Goal: Task Accomplishment & Management: Use online tool/utility

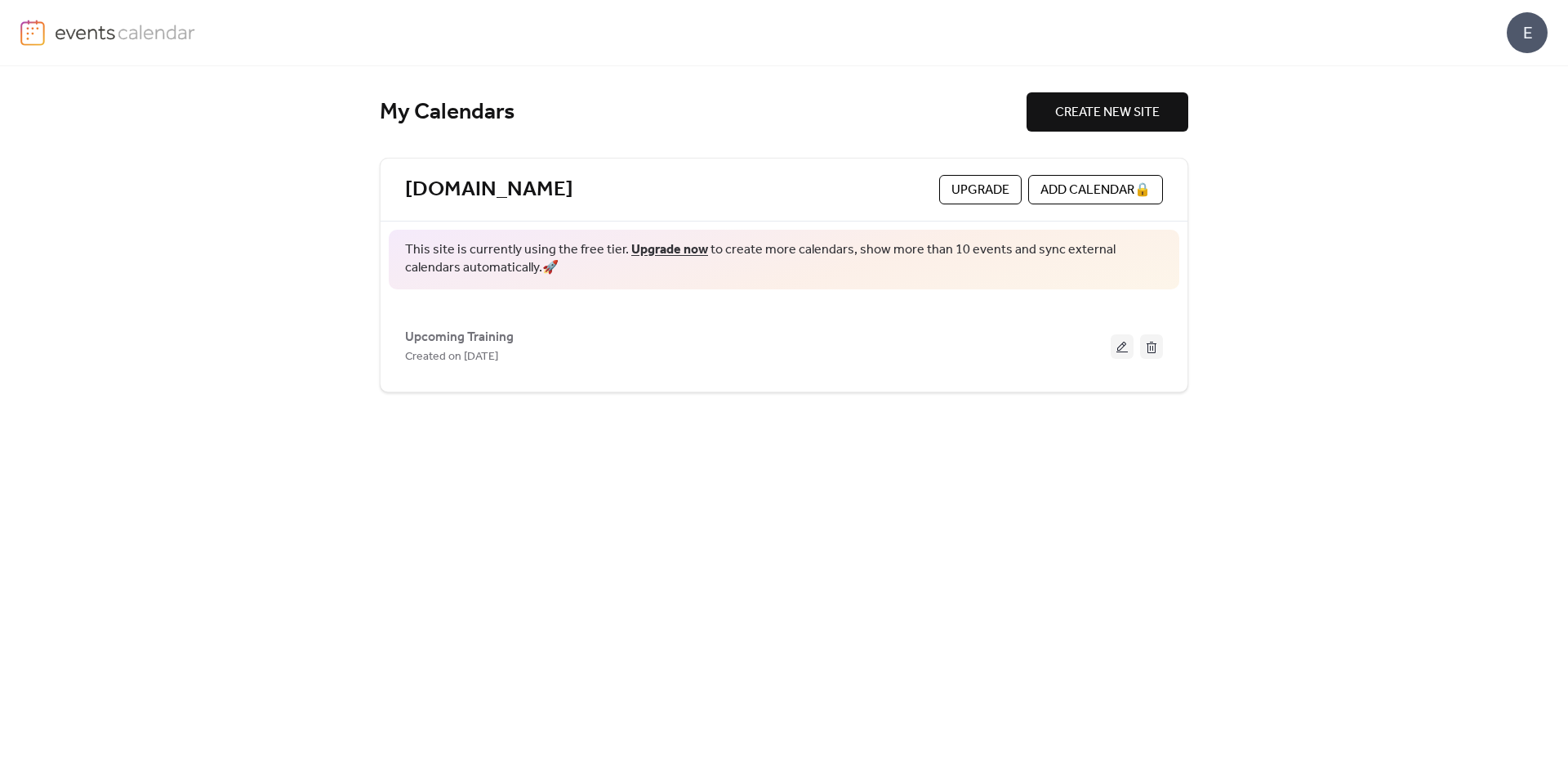
click at [1527, 40] on div "E" at bounding box center [1527, 33] width 41 height 41
click at [484, 197] on link "[DOMAIN_NAME]" at bounding box center [489, 190] width 168 height 27
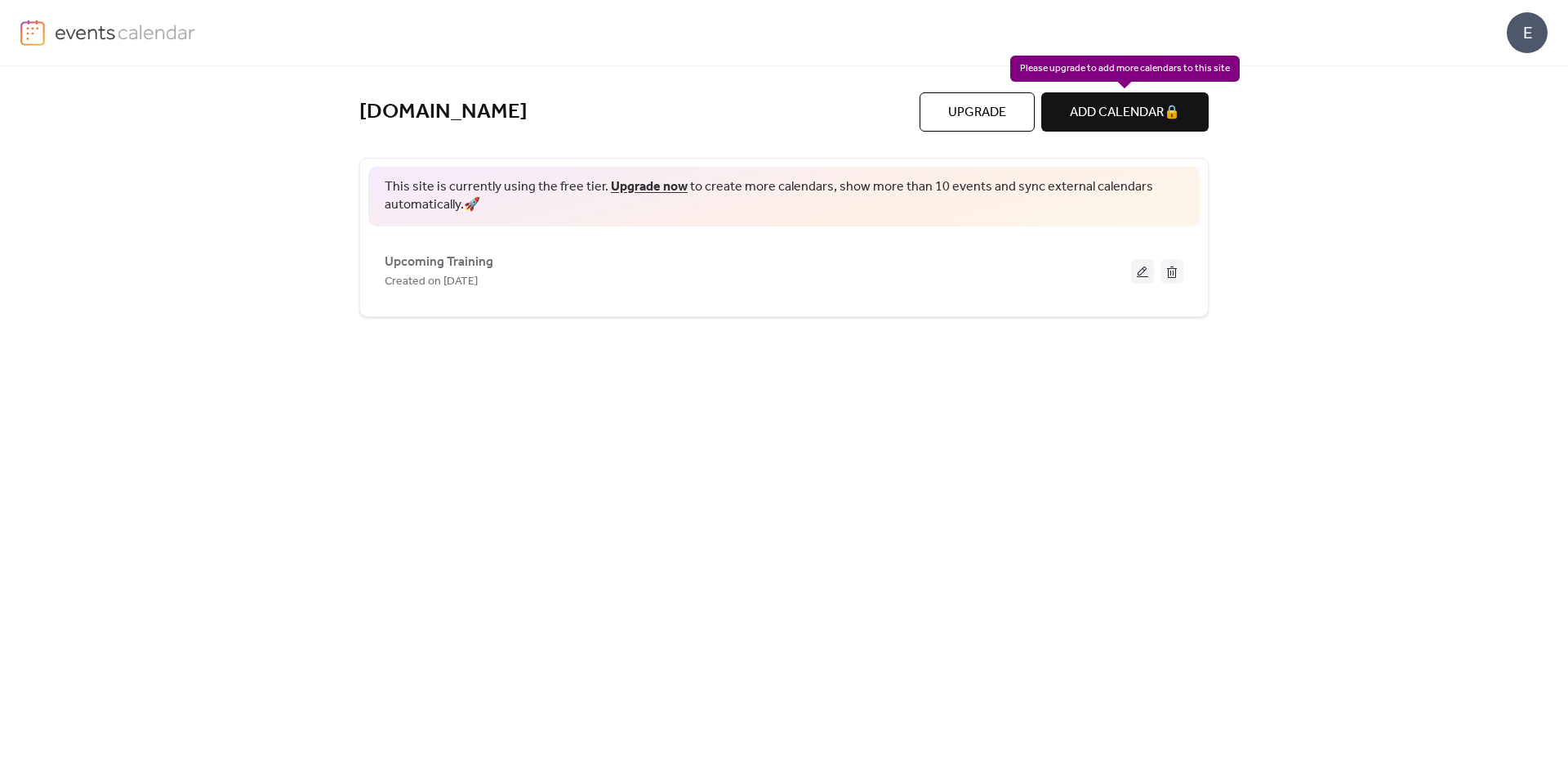
click at [1145, 111] on div "ADD CALENDAR 🔒" at bounding box center [1125, 111] width 167 height 39
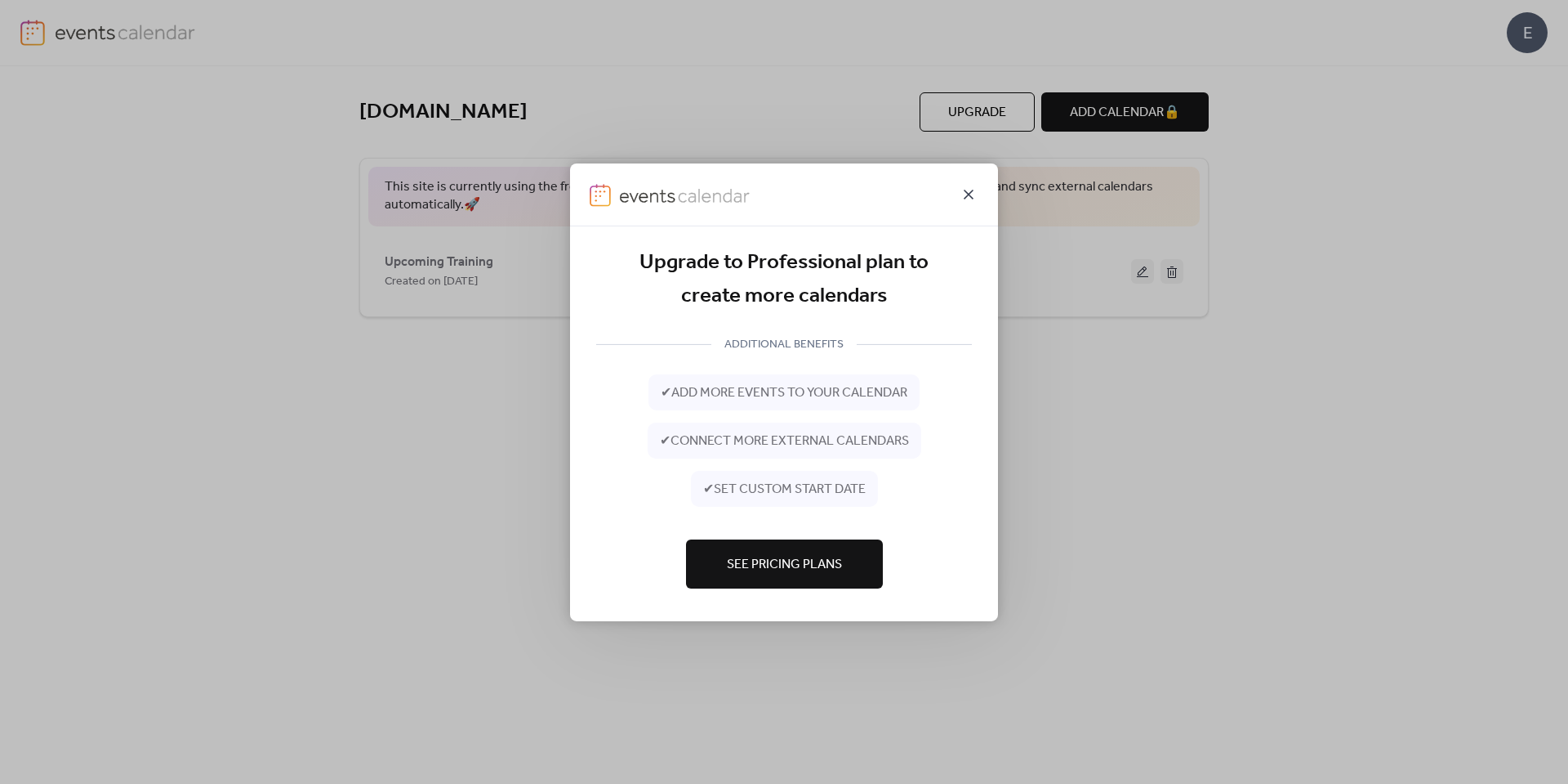
click at [969, 197] on icon at bounding box center [969, 194] width 20 height 20
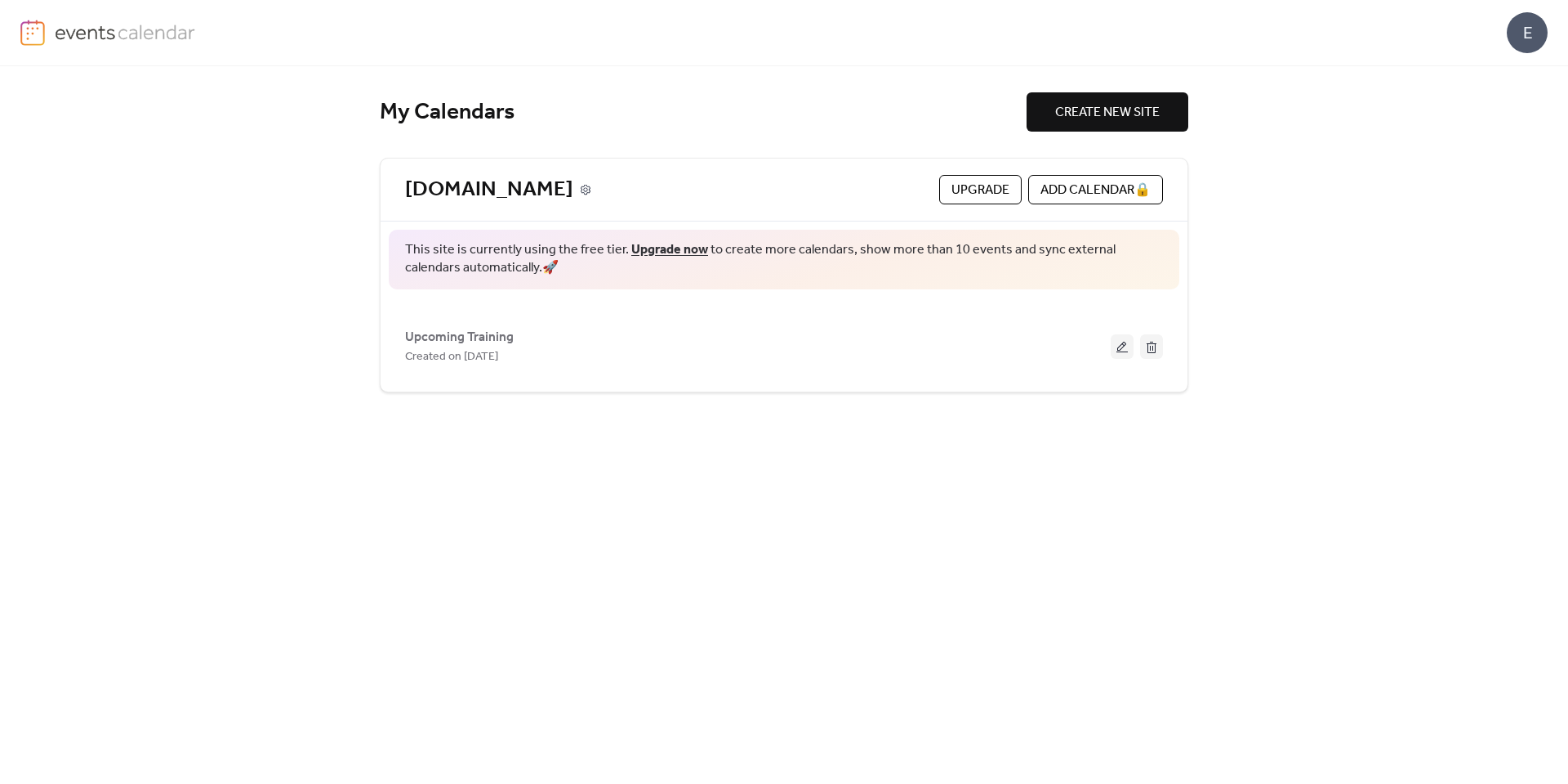
click at [580, 186] on icon at bounding box center [585, 189] width 12 height 12
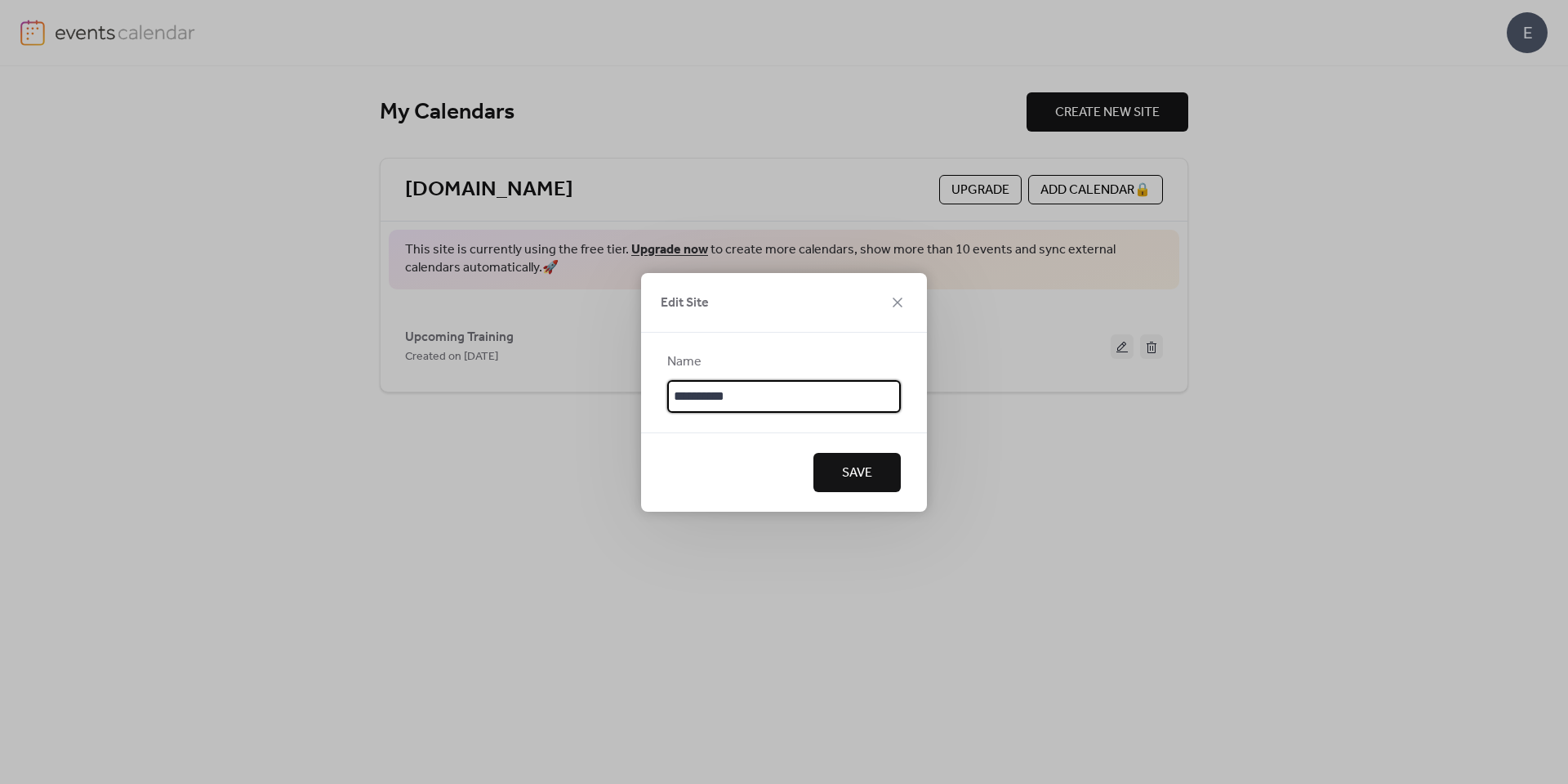
click at [900, 302] on icon at bounding box center [898, 302] width 20 height 20
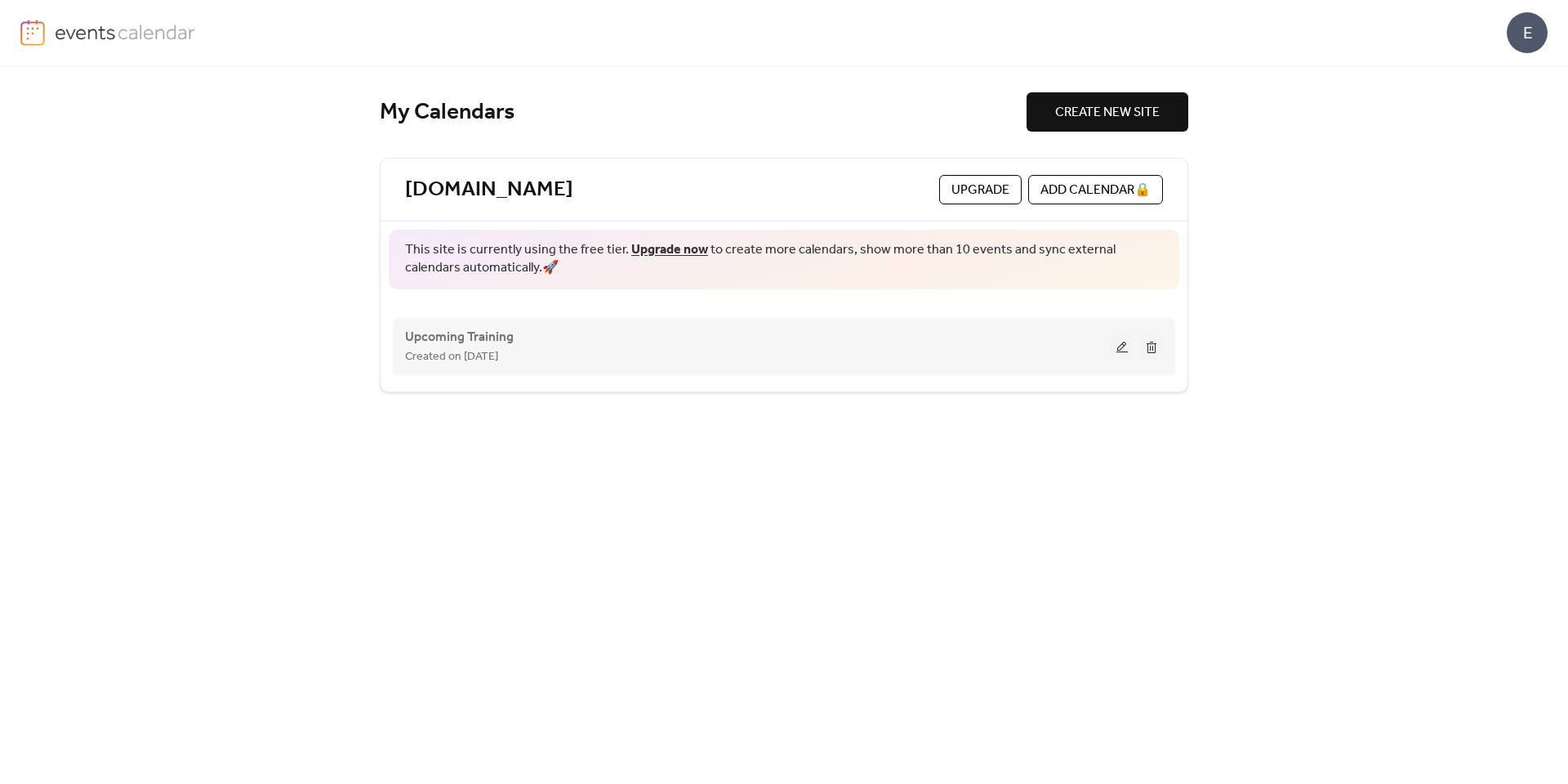
click at [1029, 348] on div "Created on [DATE]" at bounding box center [758, 357] width 706 height 20
click at [451, 330] on span "Upcoming Training" at bounding box center [460, 338] width 109 height 20
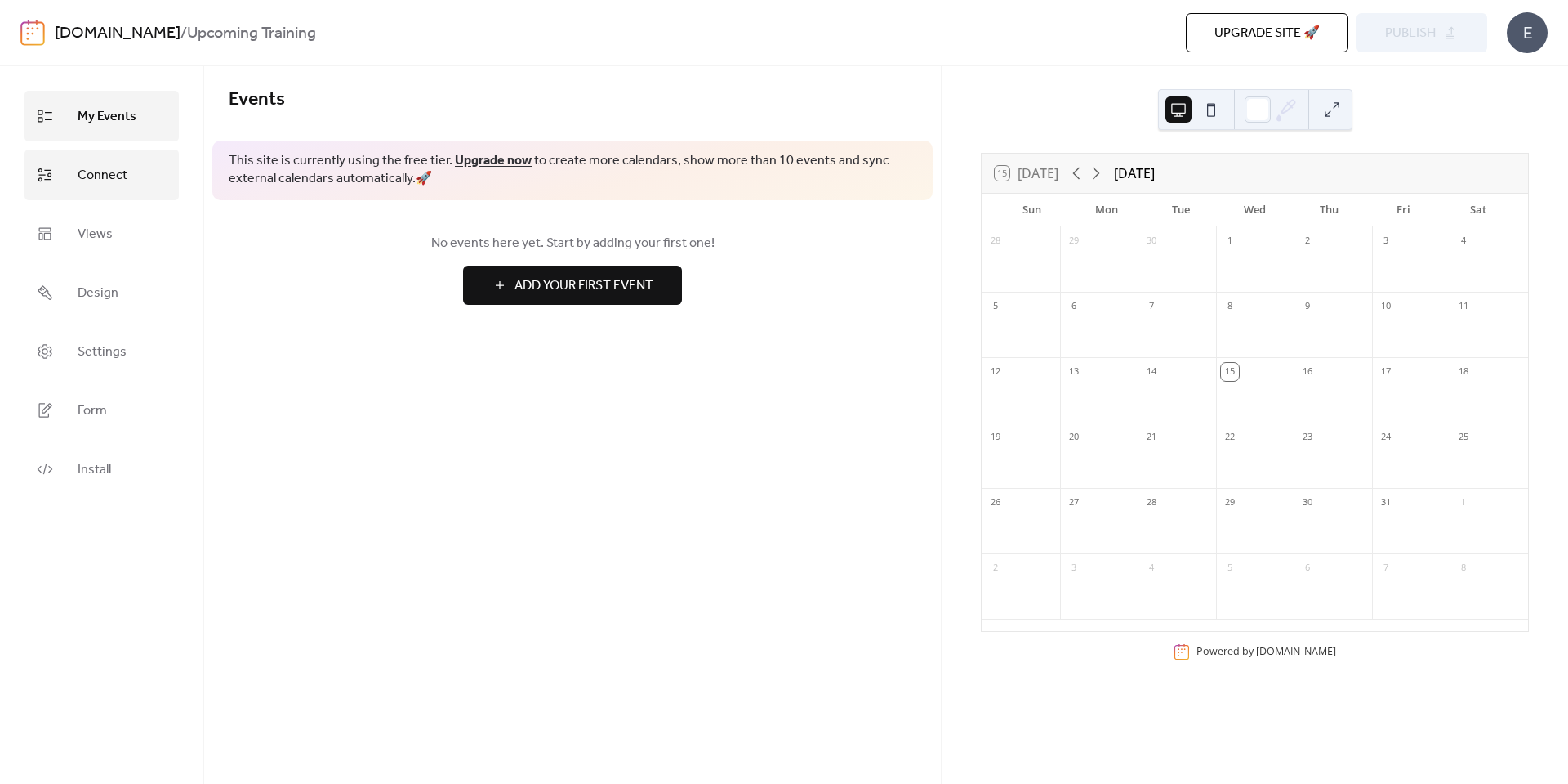
click at [44, 168] on icon at bounding box center [45, 175] width 16 height 16
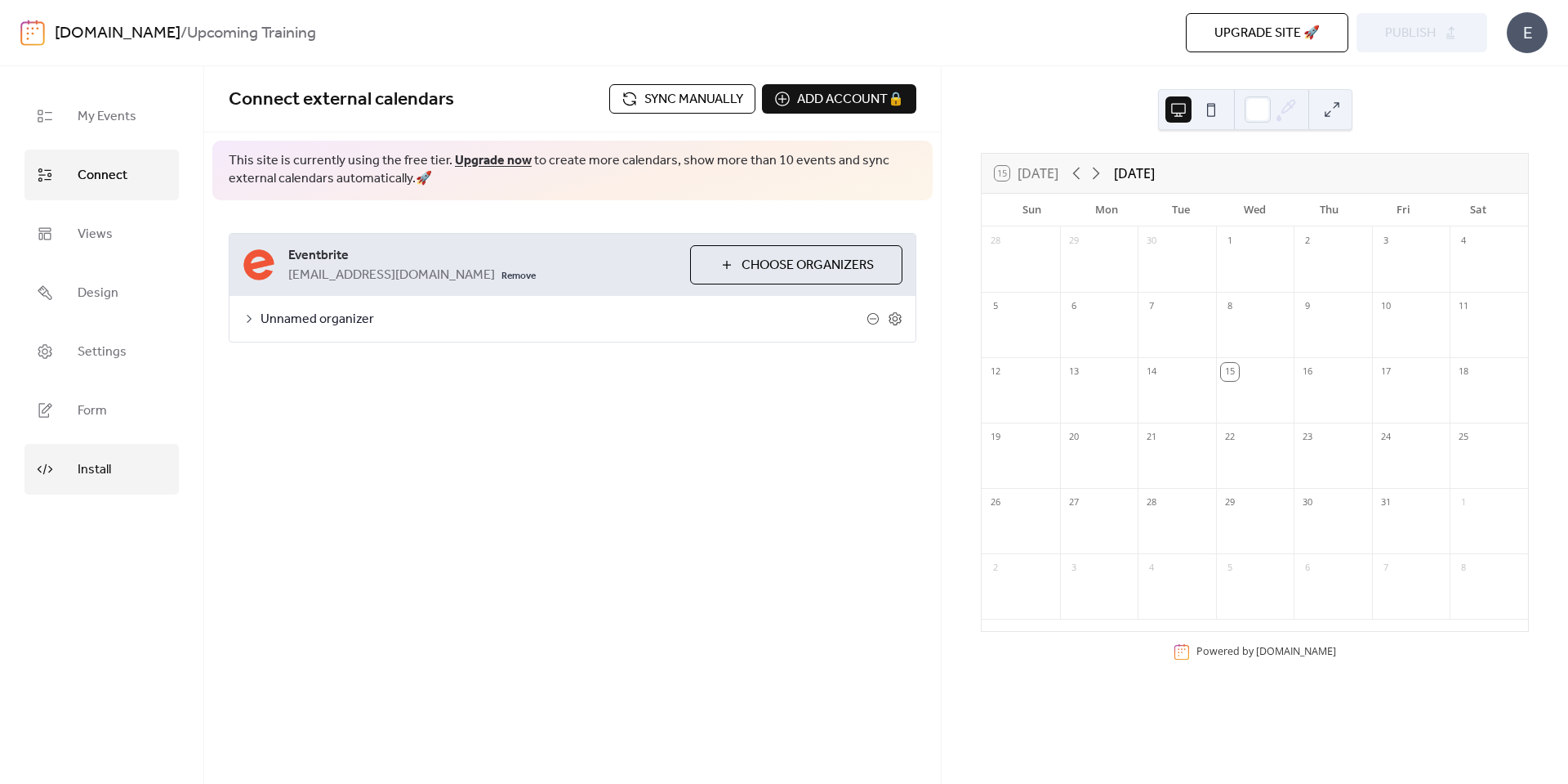
click at [65, 483] on link "Install" at bounding box center [101, 469] width 155 height 51
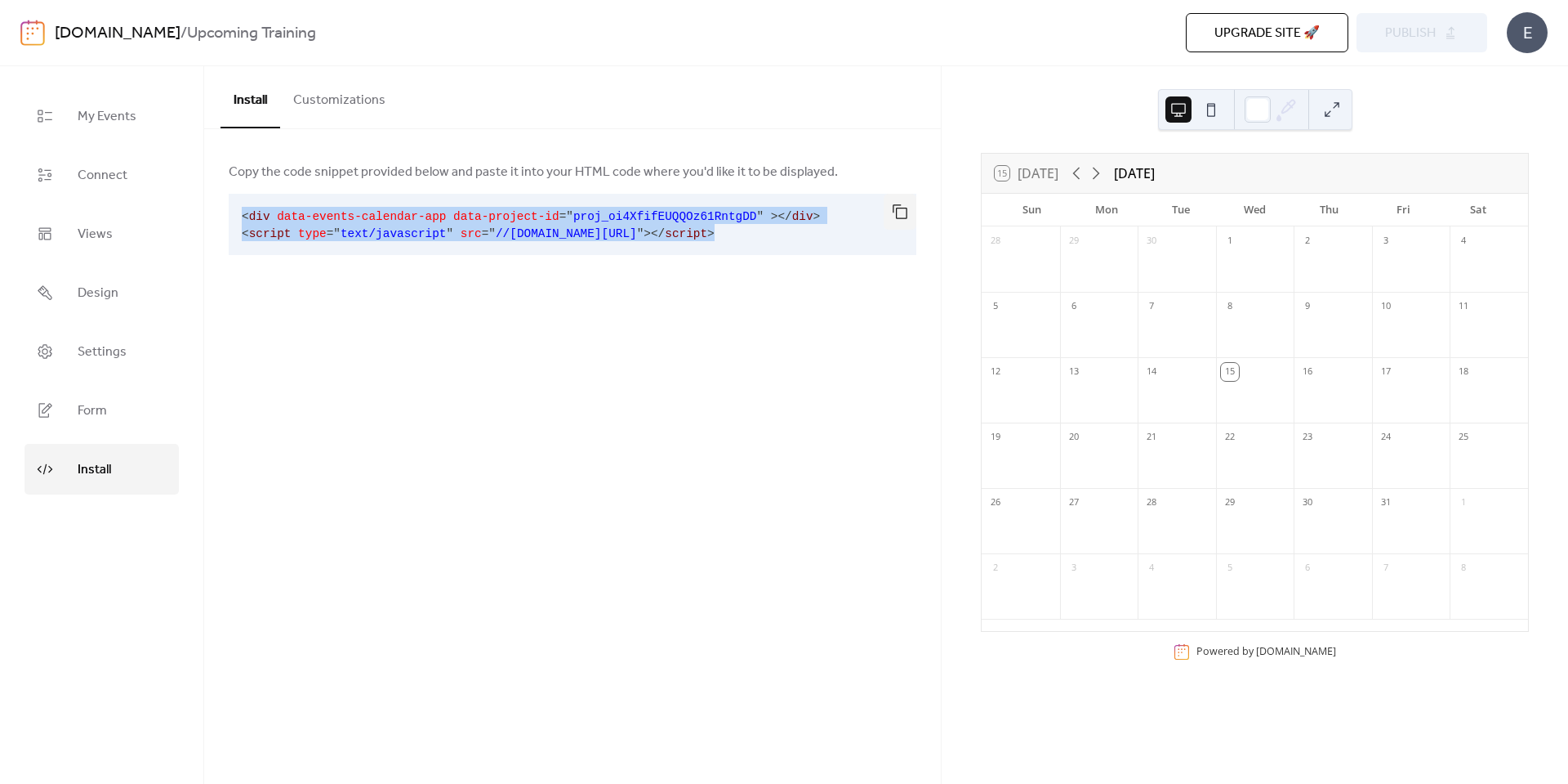
drag, startPoint x: 763, startPoint y: 232, endPoint x: 235, endPoint y: 217, distance: 528.2
click at [235, 217] on pre "< div data-events-calendar-app data-project-id = " proj_oi4XfifEUQQOz61RntgDD "…" at bounding box center [559, 225] width 661 height 62
copy code "< div data-events-calendar-app data-project-id = " proj_oi4XfifEUQQOz61RntgDD "…"
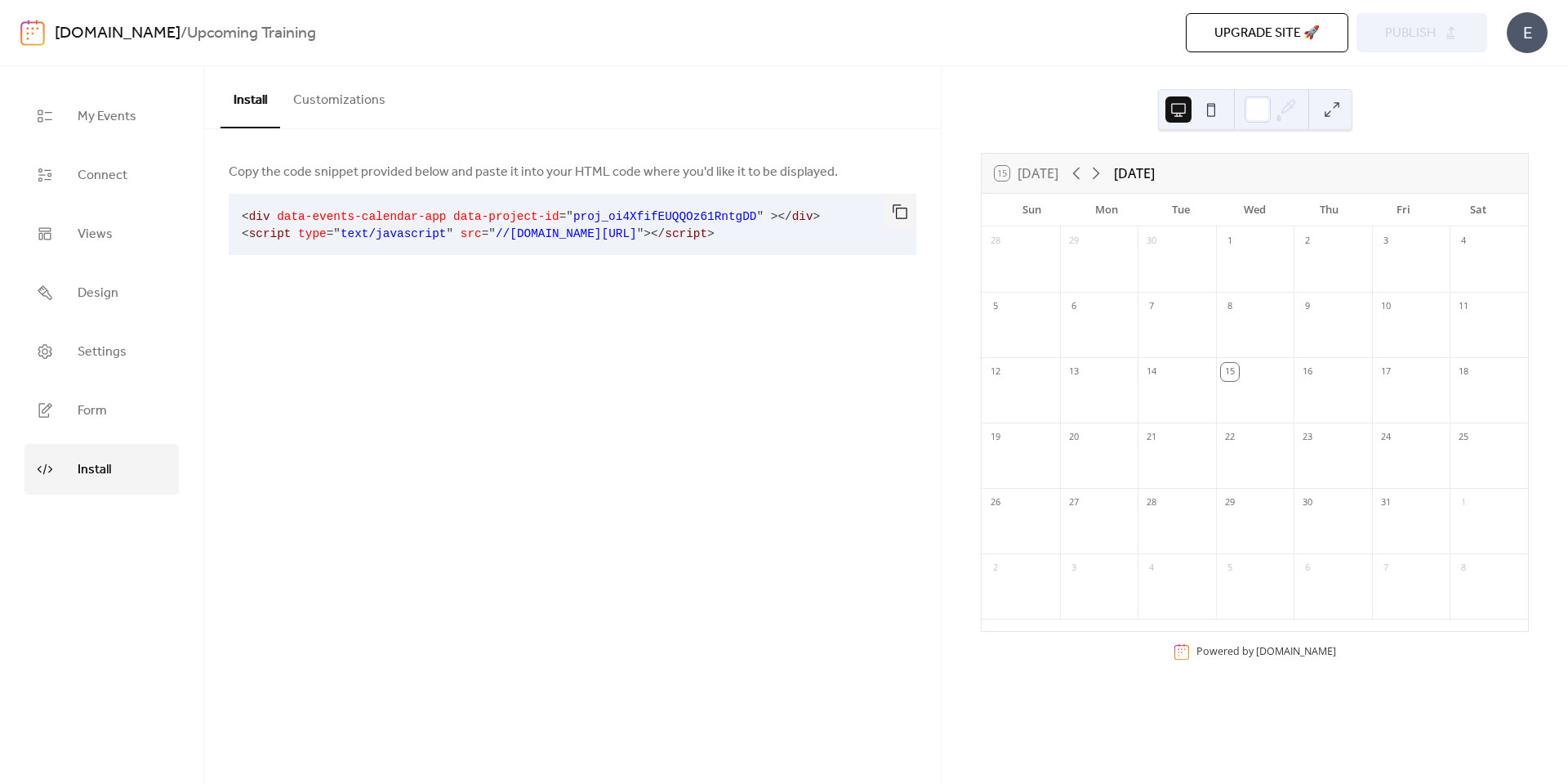
click at [771, 273] on div at bounding box center [573, 268] width 688 height 26
click at [347, 98] on button "Customizations" at bounding box center [339, 96] width 119 height 61
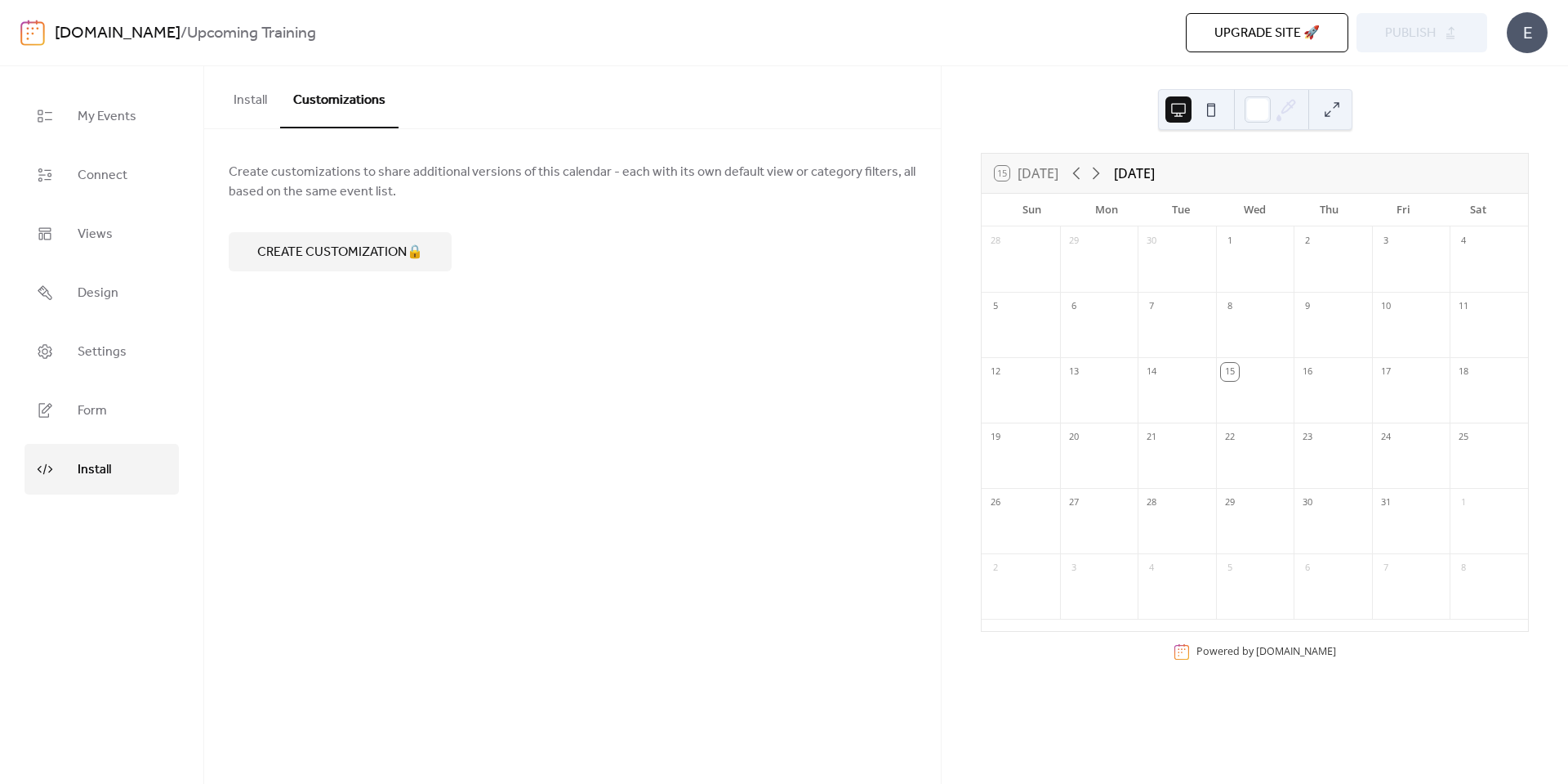
click at [249, 105] on button "Install" at bounding box center [251, 96] width 60 height 61
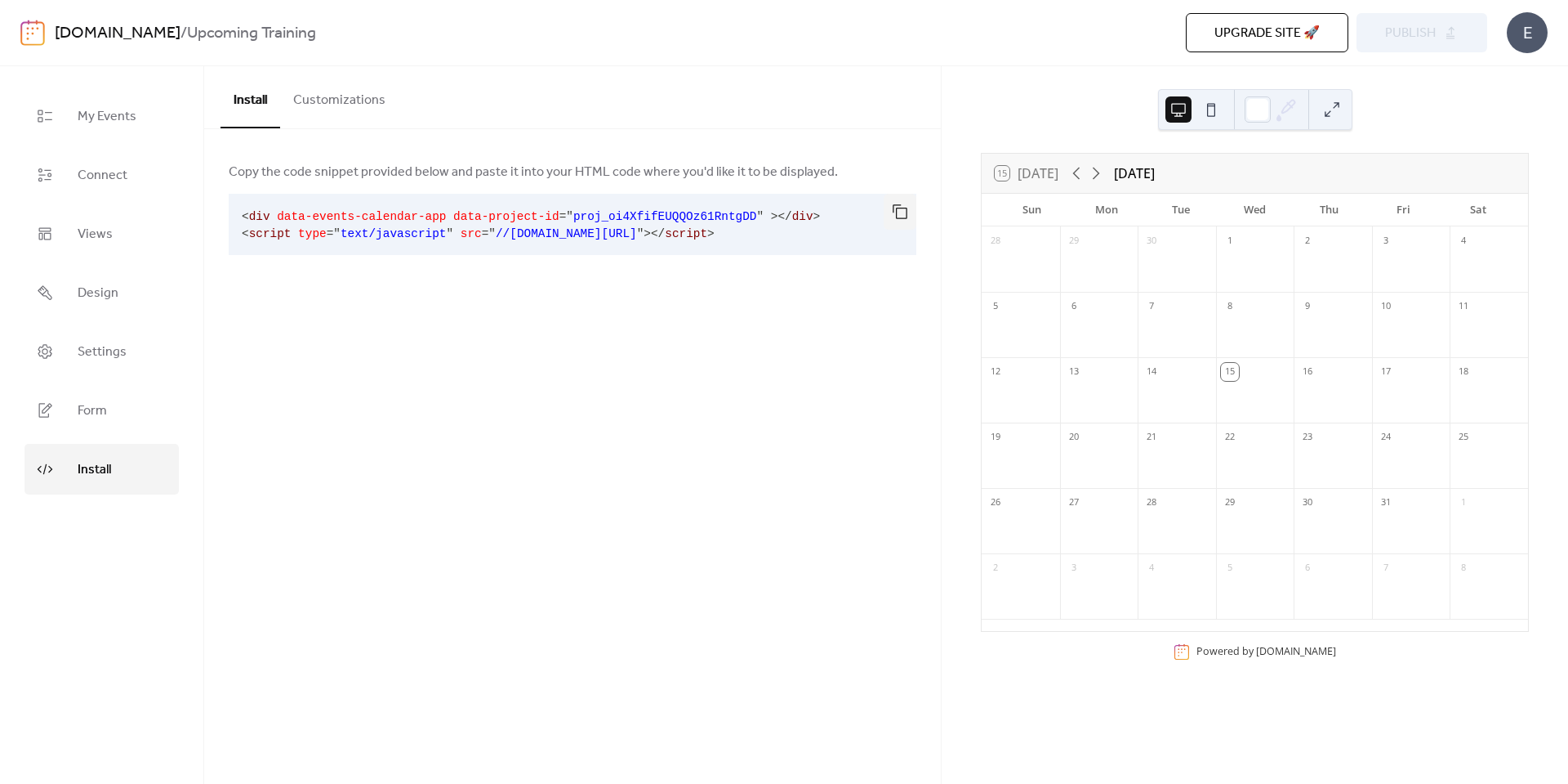
click at [1213, 117] on button at bounding box center [1211, 110] width 26 height 26
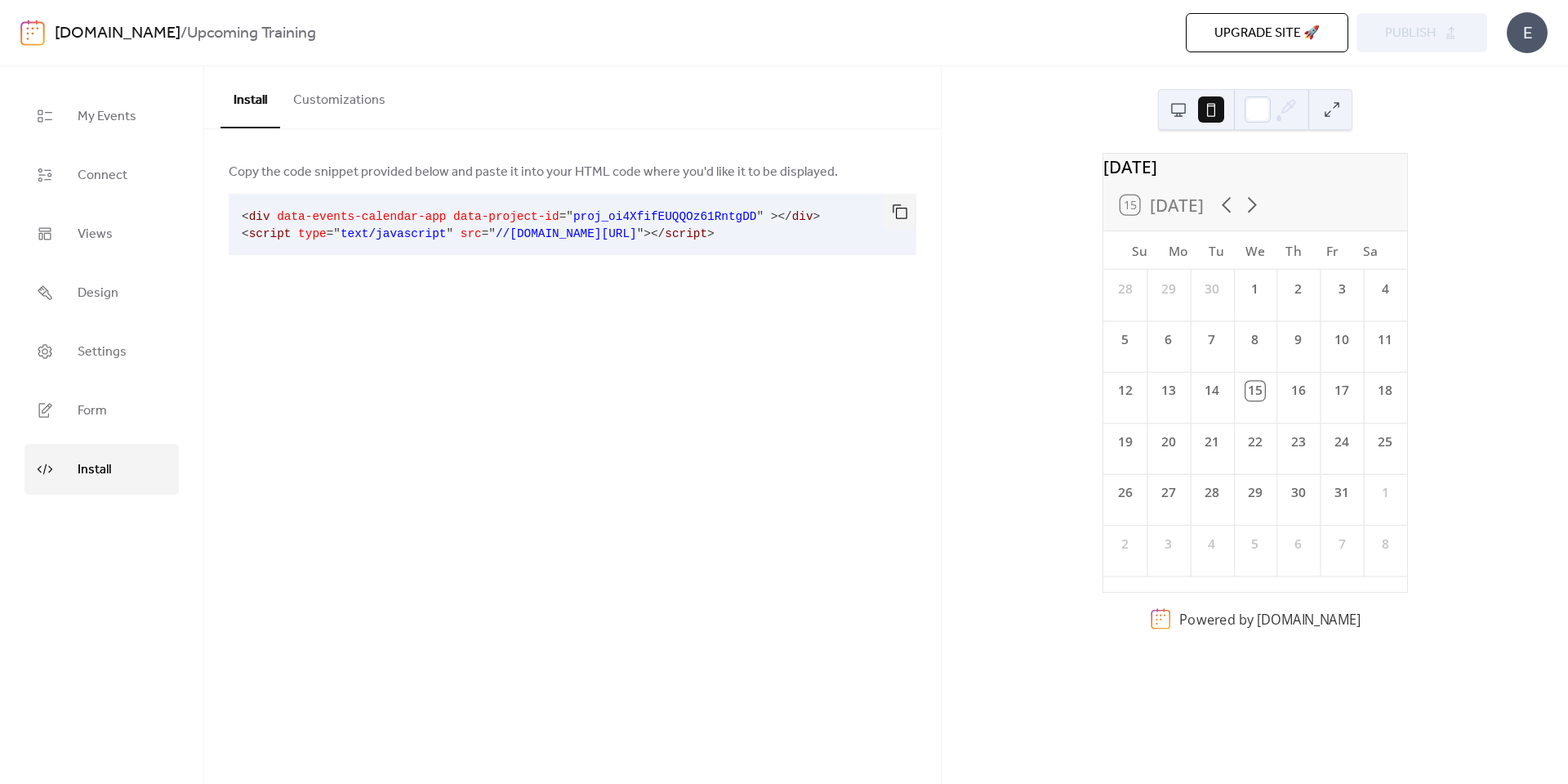
click at [1181, 113] on button at bounding box center [1178, 110] width 26 height 26
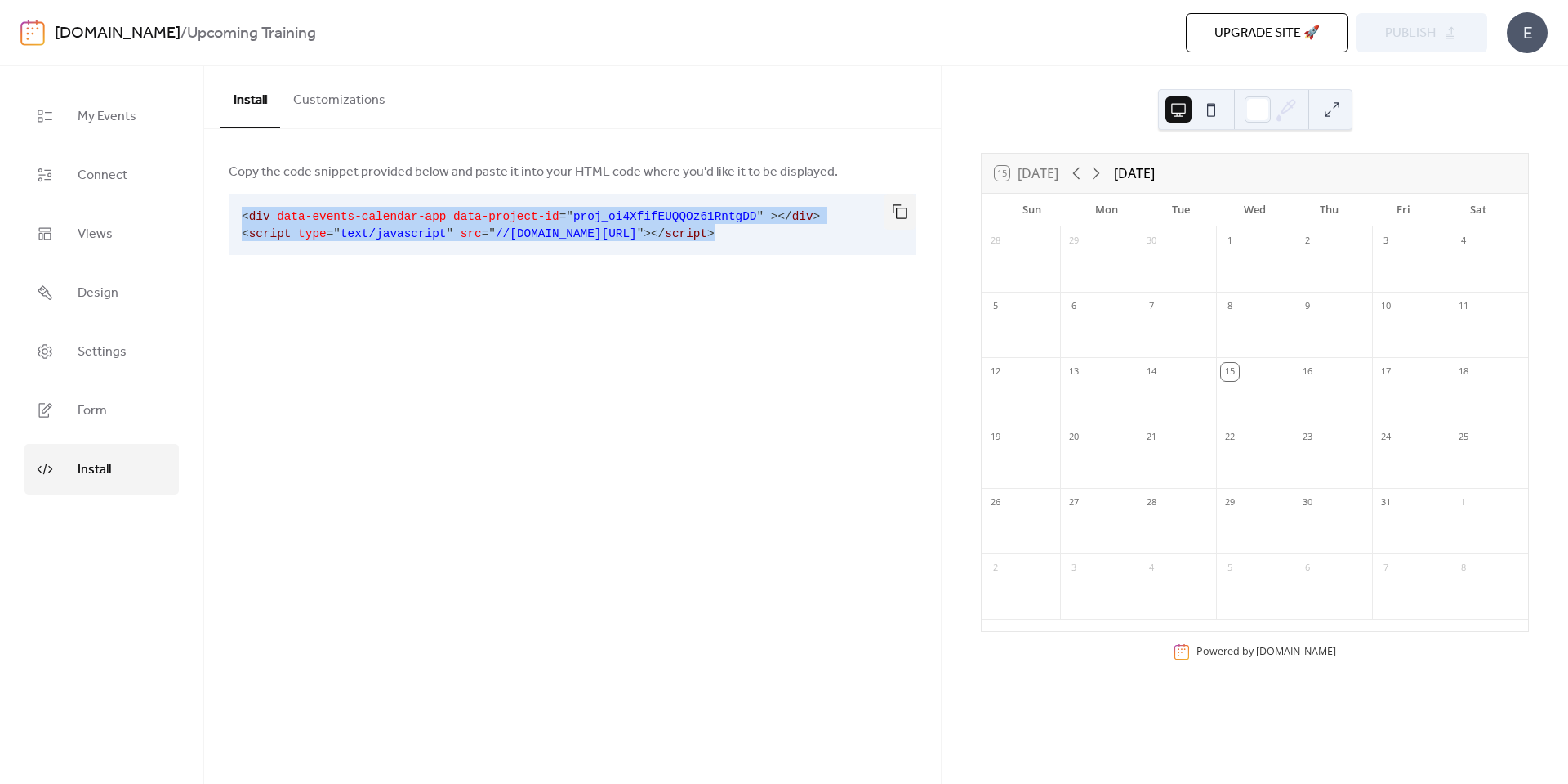
drag, startPoint x: 775, startPoint y: 239, endPoint x: 237, endPoint y: 207, distance: 539.0
click at [237, 207] on pre "< div data-events-calendar-app data-project-id = " proj_oi4XfifEUQQOz61RntgDD "…" at bounding box center [559, 225] width 661 height 62
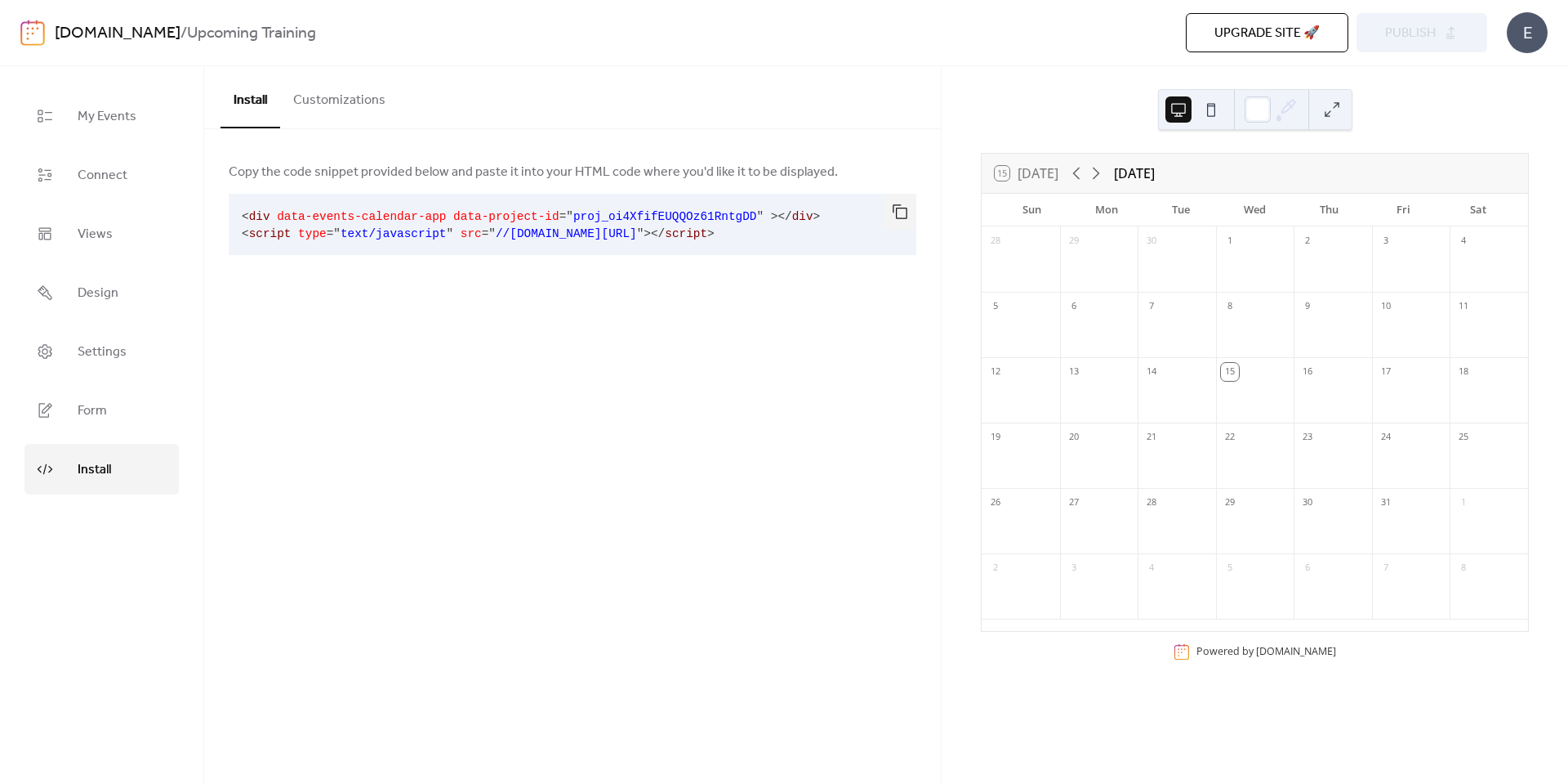
click at [855, 313] on div "Install Customizations Copy the code snippet provided below and paste it into y…" at bounding box center [573, 425] width 736 height 718
